Goal: Task Accomplishment & Management: Manage account settings

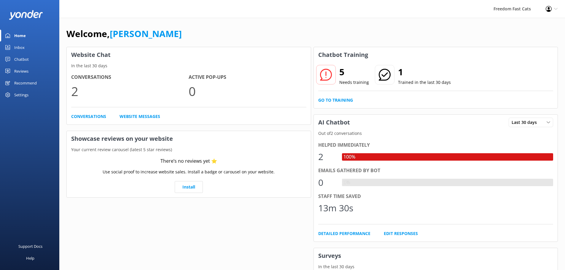
click at [18, 60] on div "Chatbot" at bounding box center [21, 59] width 15 height 12
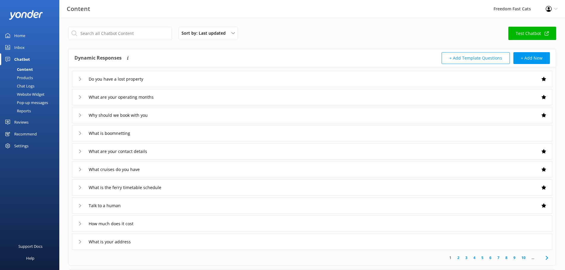
click at [17, 78] on div "Products" at bounding box center [18, 78] width 29 height 8
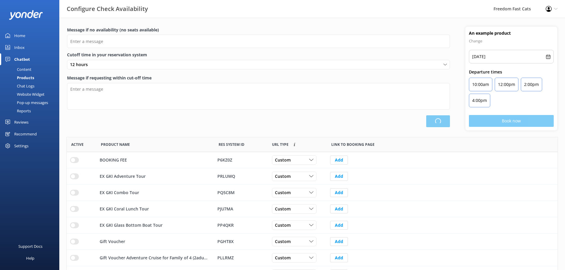
type input "Looks like that trip’s full or not available that day! Try another day, or give…"
type textarea "Our online booking system closes {hours} prior to departure. Please contact us …"
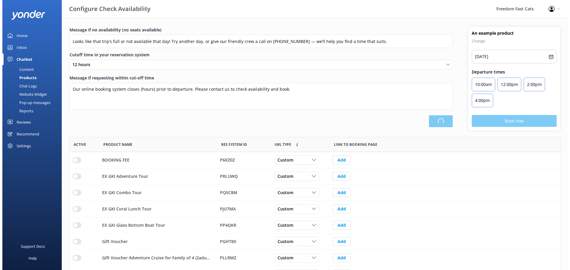
scroll to position [174, 487]
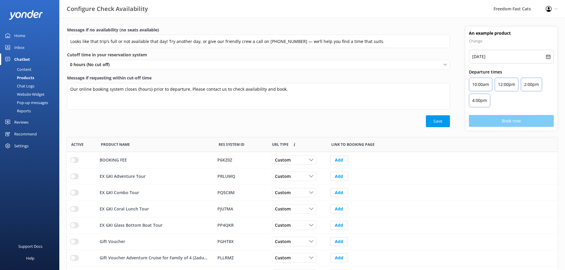
click at [18, 85] on div "Chat Logs" at bounding box center [19, 86] width 31 height 8
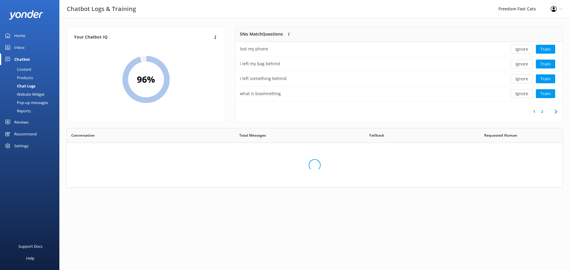
scroll to position [88, 492]
click at [19, 94] on div "Website Widget" at bounding box center [24, 94] width 41 height 8
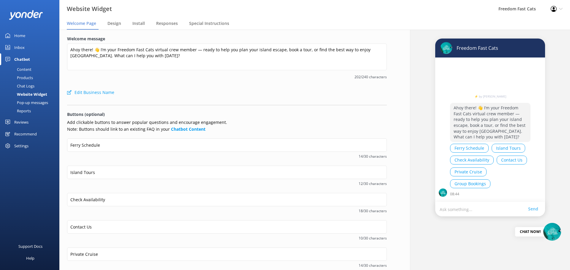
click at [23, 104] on div "Pop-up messages" at bounding box center [26, 103] width 45 height 8
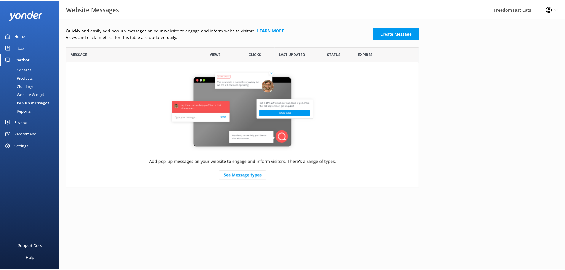
scroll to position [137, 352]
click at [22, 112] on div "Reports" at bounding box center [17, 111] width 27 height 8
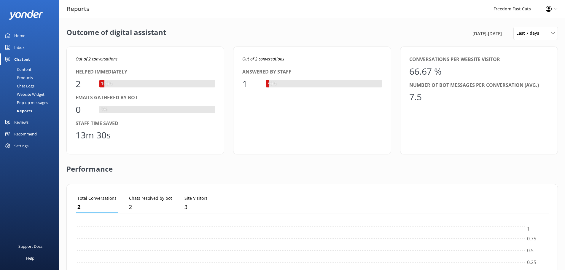
scroll to position [55, 469]
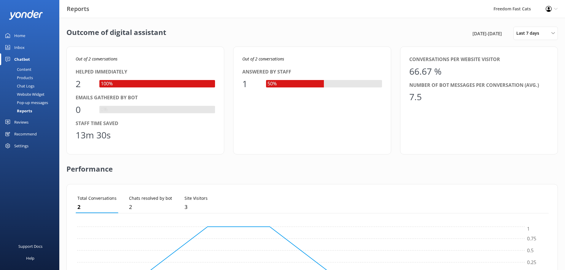
click at [30, 72] on div "Content" at bounding box center [18, 69] width 28 height 8
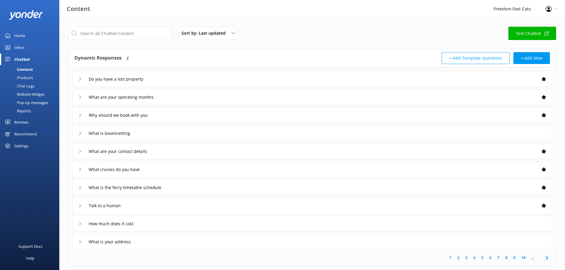
click at [77, 77] on div "Do you have a lost property" at bounding box center [312, 79] width 481 height 16
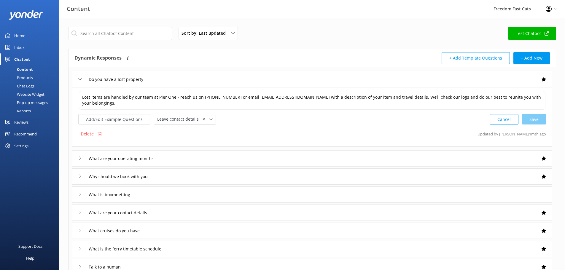
click at [77, 77] on div "Do you have a lost property" at bounding box center [312, 79] width 481 height 16
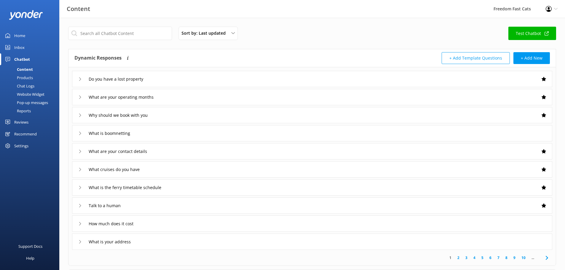
click at [79, 99] on icon at bounding box center [80, 98] width 4 height 4
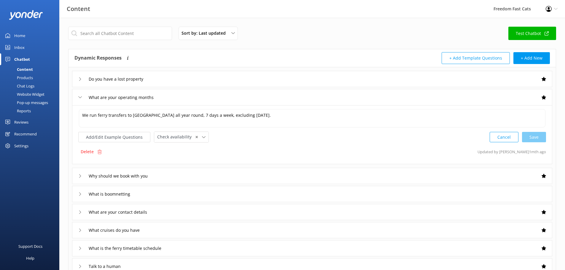
click at [79, 99] on icon at bounding box center [80, 98] width 4 height 4
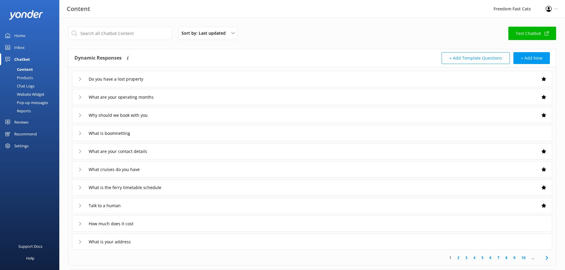
click at [80, 118] on div "Why should we book with you" at bounding box center [113, 115] width 71 height 10
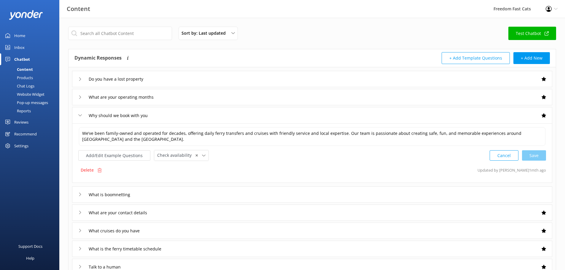
click at [80, 118] on div "Why should we book with you" at bounding box center [113, 116] width 71 height 10
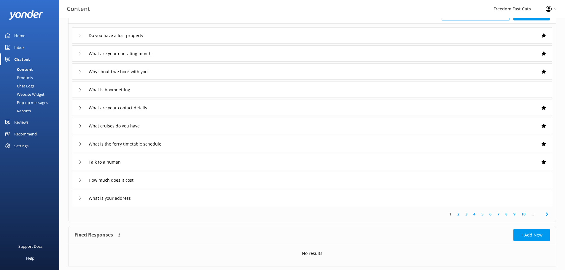
scroll to position [58, 0]
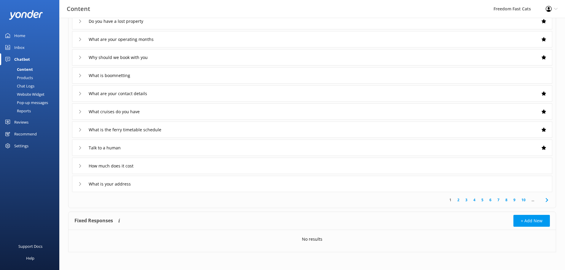
click at [525, 200] on link "10" at bounding box center [524, 200] width 10 height 6
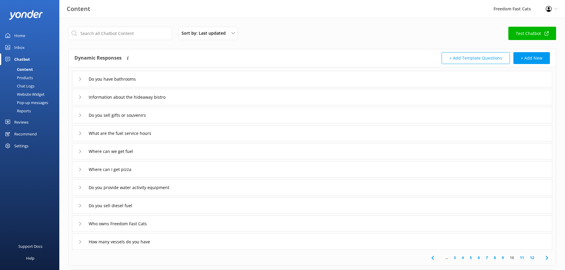
click at [80, 81] on div "Do you have bathrooms" at bounding box center [106, 79] width 57 height 10
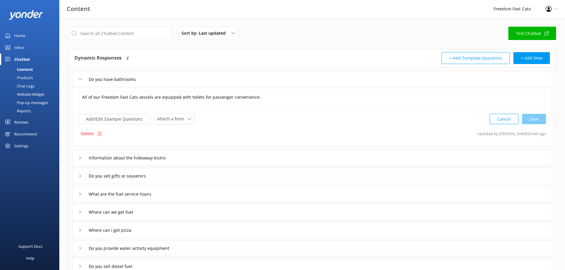
click at [80, 81] on div "Do you have bathrooms" at bounding box center [106, 79] width 57 height 10
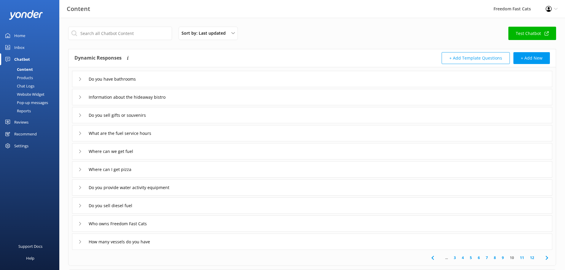
click at [78, 96] on div "Information about the hideaway bistro" at bounding box center [312, 97] width 481 height 16
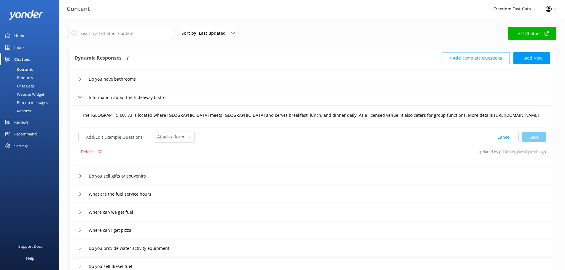
click at [78, 96] on div "Information about the hideaway bistro" at bounding box center [312, 97] width 481 height 16
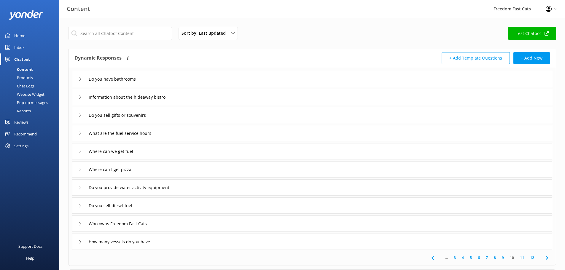
click at [81, 116] on icon at bounding box center [80, 116] width 4 height 4
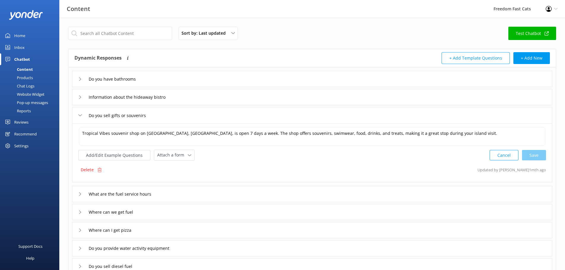
click at [77, 115] on div "Do you sell gifts or souvenirs" at bounding box center [312, 115] width 481 height 16
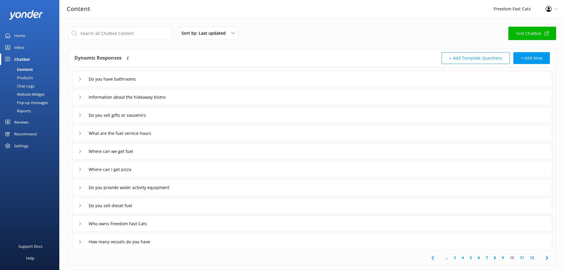
click at [80, 116] on icon at bounding box center [80, 116] width 4 height 4
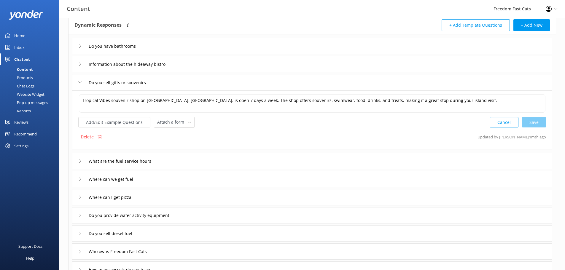
scroll to position [30, 0]
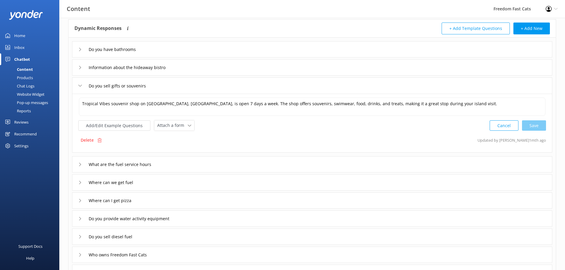
click at [80, 86] on use at bounding box center [80, 86] width 3 height 2
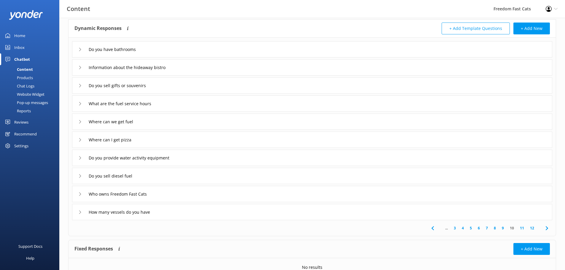
click at [77, 104] on div "What are the fuel service hours" at bounding box center [312, 104] width 481 height 16
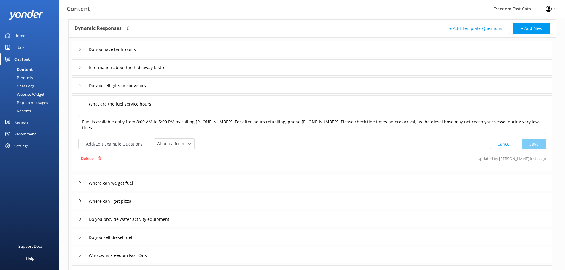
click at [77, 104] on div "What are the fuel service hours" at bounding box center [312, 104] width 481 height 16
